Goal: Task Accomplishment & Management: Use online tool/utility

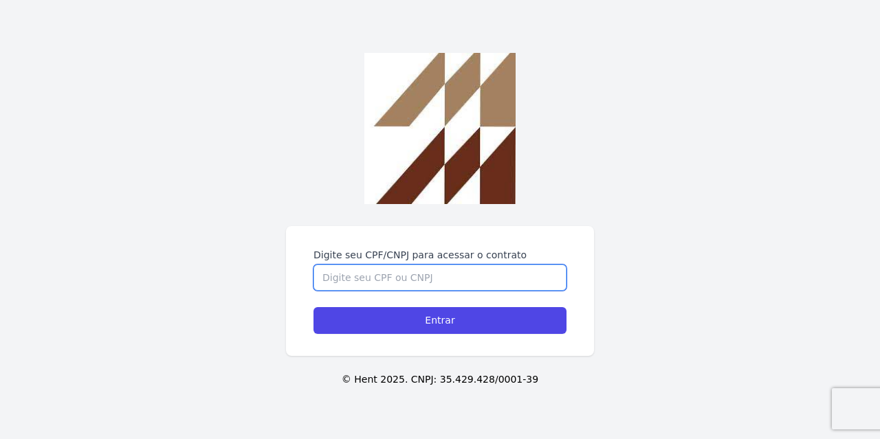
click at [362, 276] on input "Digite seu CPF/CNPJ para acessar o contrato" at bounding box center [440, 278] width 253 height 26
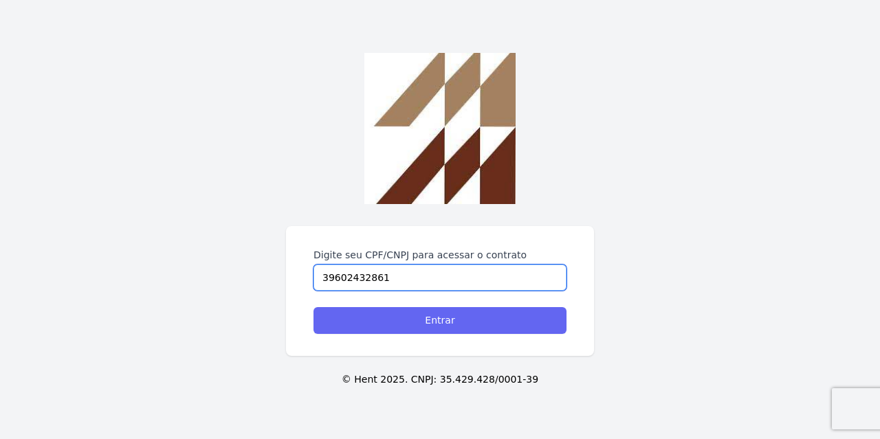
type input "39602432861"
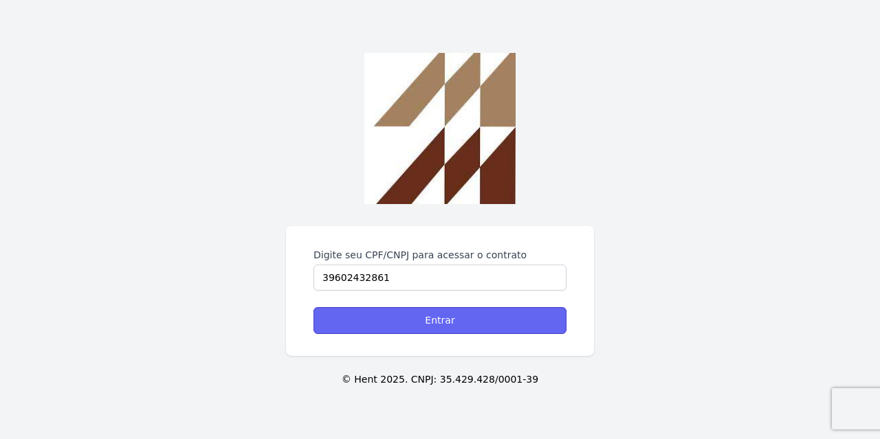
click at [376, 323] on input "Entrar" at bounding box center [440, 320] width 253 height 27
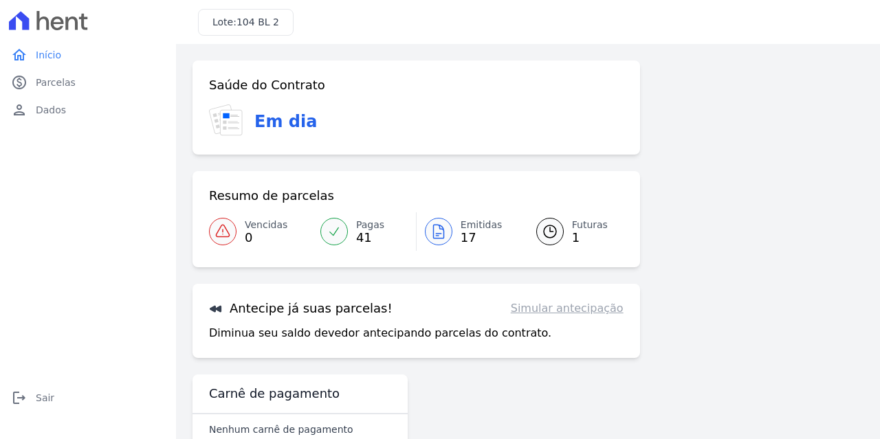
click at [583, 314] on link "Simular antecipação" at bounding box center [567, 309] width 113 height 17
click at [464, 229] on span "Emitidas" at bounding box center [482, 225] width 42 height 14
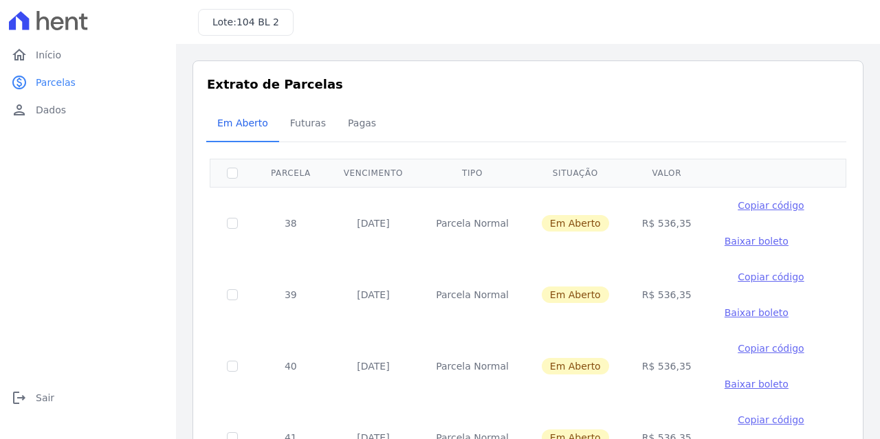
click at [725, 243] on span "Baixar boleto" at bounding box center [757, 241] width 64 height 11
click at [56, 61] on span "Início" at bounding box center [48, 55] width 25 height 14
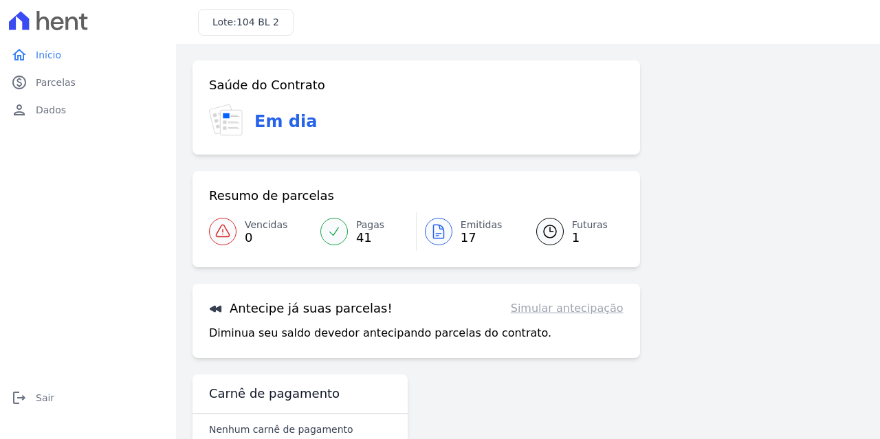
click at [331, 334] on p "Diminua seu saldo devedor antecipando parcelas do contrato." at bounding box center [380, 333] width 343 height 17
click at [309, 314] on h3 "Antecipe já suas parcelas!" at bounding box center [301, 309] width 184 height 17
click at [470, 229] on span "Emitidas" at bounding box center [482, 225] width 42 height 14
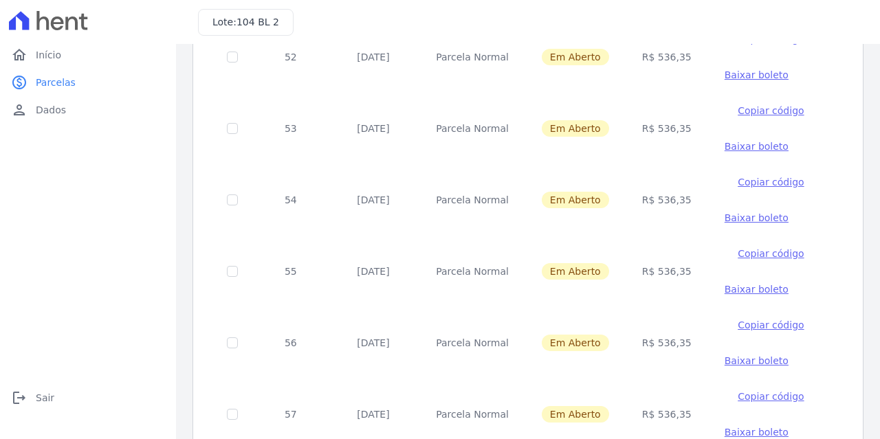
scroll to position [1026, 0]
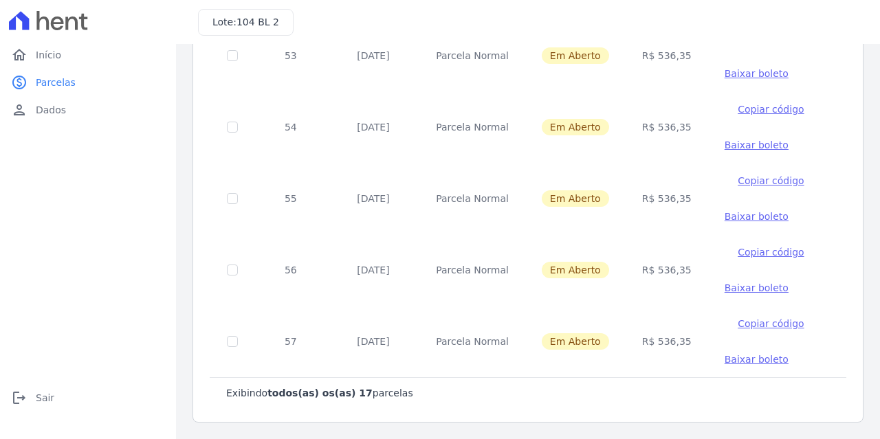
click at [725, 361] on span "Baixar boleto" at bounding box center [757, 359] width 64 height 11
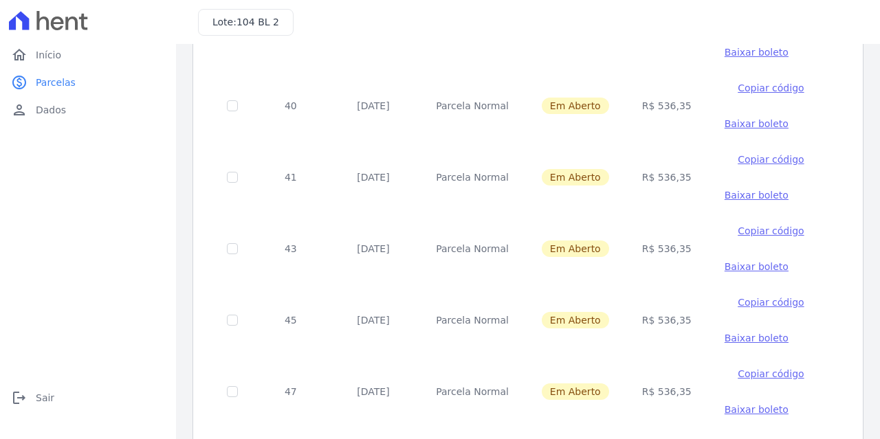
scroll to position [201, 0]
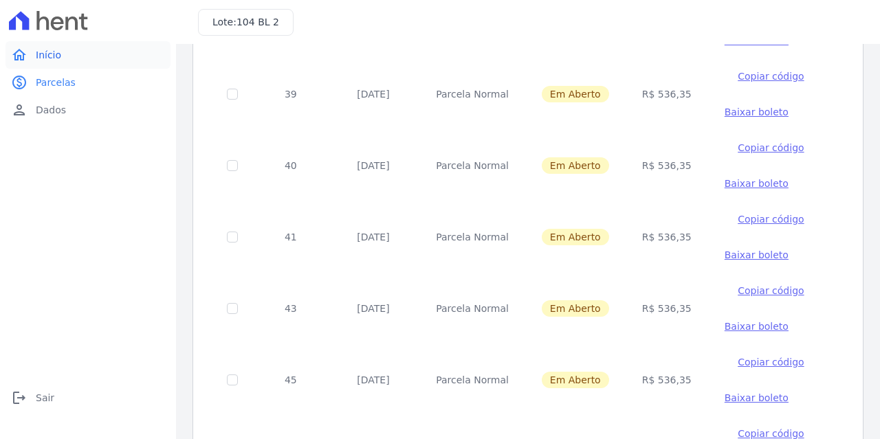
click at [52, 52] on span "Início" at bounding box center [48, 55] width 25 height 14
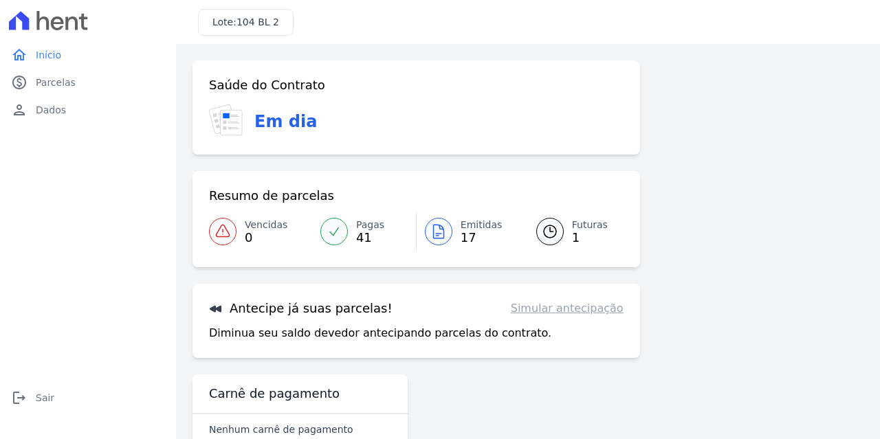
click at [550, 310] on link "Simular antecipação" at bounding box center [567, 309] width 113 height 17
click at [328, 310] on h3 "Antecipe já suas parcelas!" at bounding box center [301, 309] width 184 height 17
drag, startPoint x: 328, startPoint y: 310, endPoint x: 219, endPoint y: 306, distance: 109.4
click at [327, 310] on h3 "Antecipe já suas parcelas!" at bounding box center [301, 309] width 184 height 17
click at [215, 306] on icon at bounding box center [216, 309] width 12 height 7
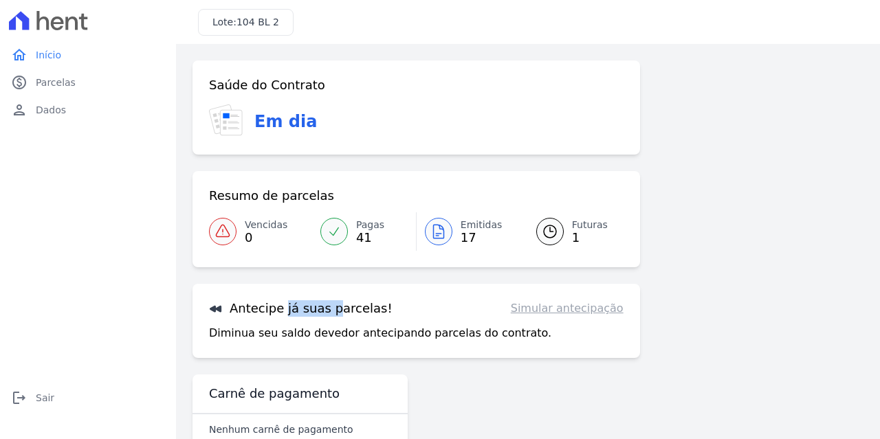
click at [215, 306] on icon at bounding box center [216, 309] width 12 height 7
click at [232, 336] on p "Diminua seu saldo devedor antecipando parcelas do contrato." at bounding box center [380, 333] width 343 height 17
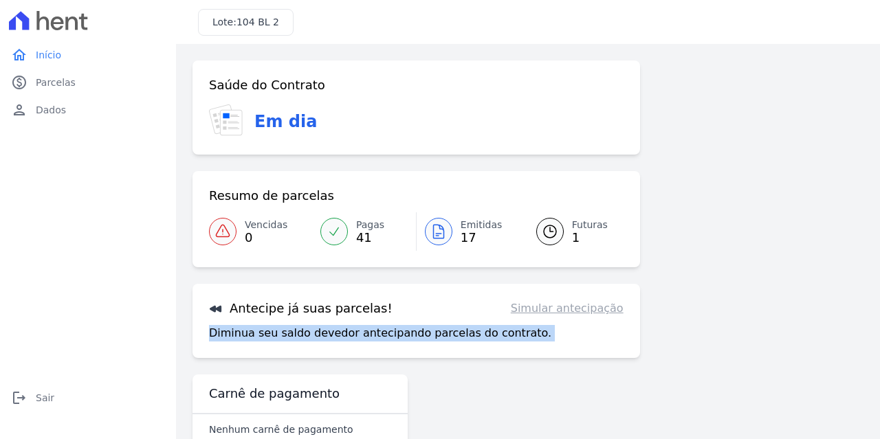
click at [232, 336] on p "Diminua seu saldo devedor antecipando parcelas do contrato." at bounding box center [380, 333] width 343 height 17
